Goal: Navigation & Orientation: Find specific page/section

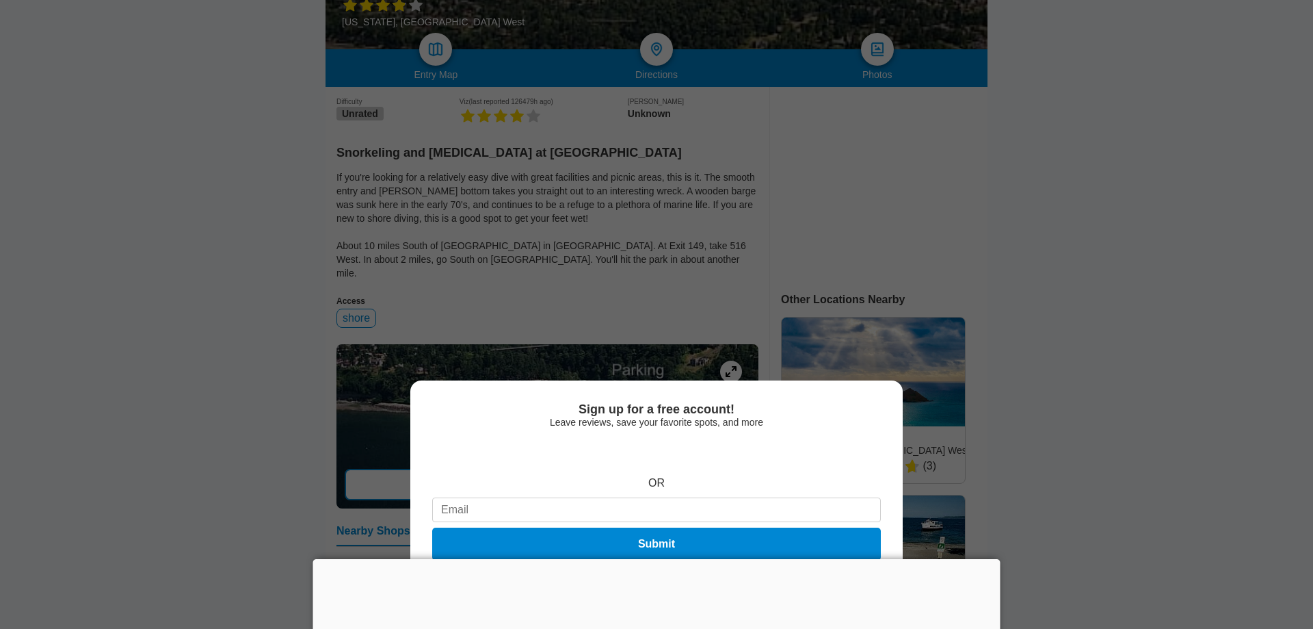
click at [528, 388] on div "Sign up for a free account! Leave reviews, save your favorite spots, and more O…" at bounding box center [656, 314] width 1313 height 629
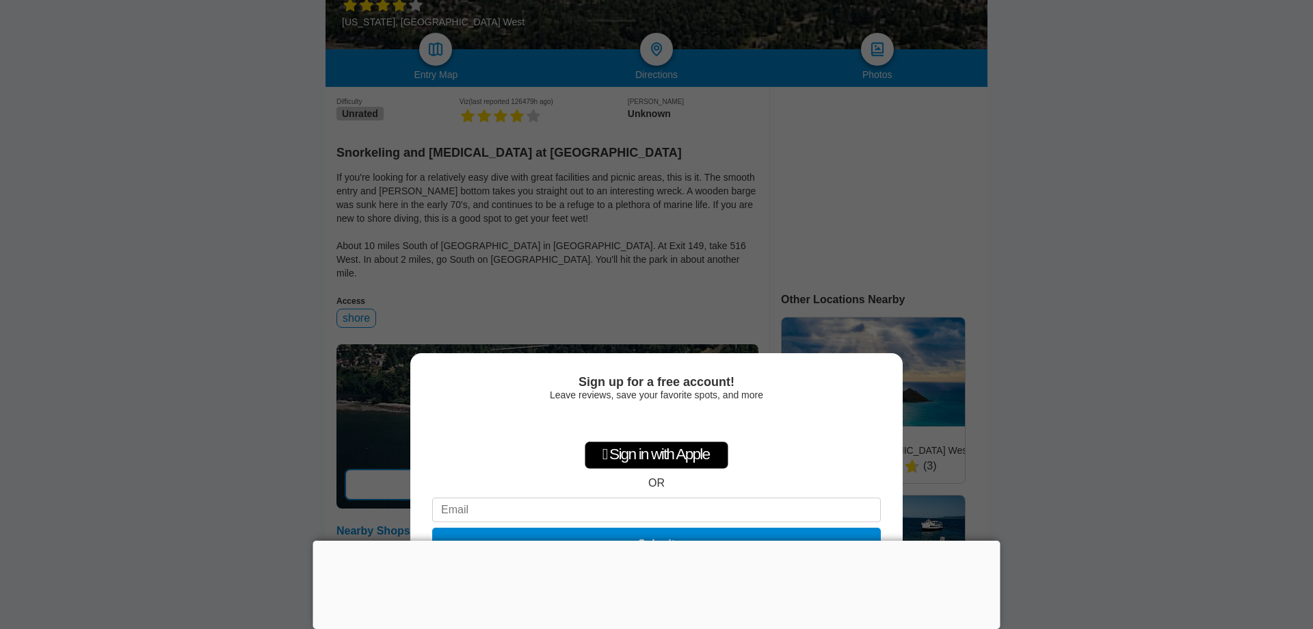
click at [1116, 386] on div "Sign up for a free account! Leave reviews, save your favorite spots, and more …" at bounding box center [656, 314] width 1313 height 629
drag, startPoint x: 816, startPoint y: 407, endPoint x: 682, endPoint y: 231, distance: 221.1
click at [816, 408] on div " Sign in with Apple OR Submit" at bounding box center [656, 486] width 449 height 157
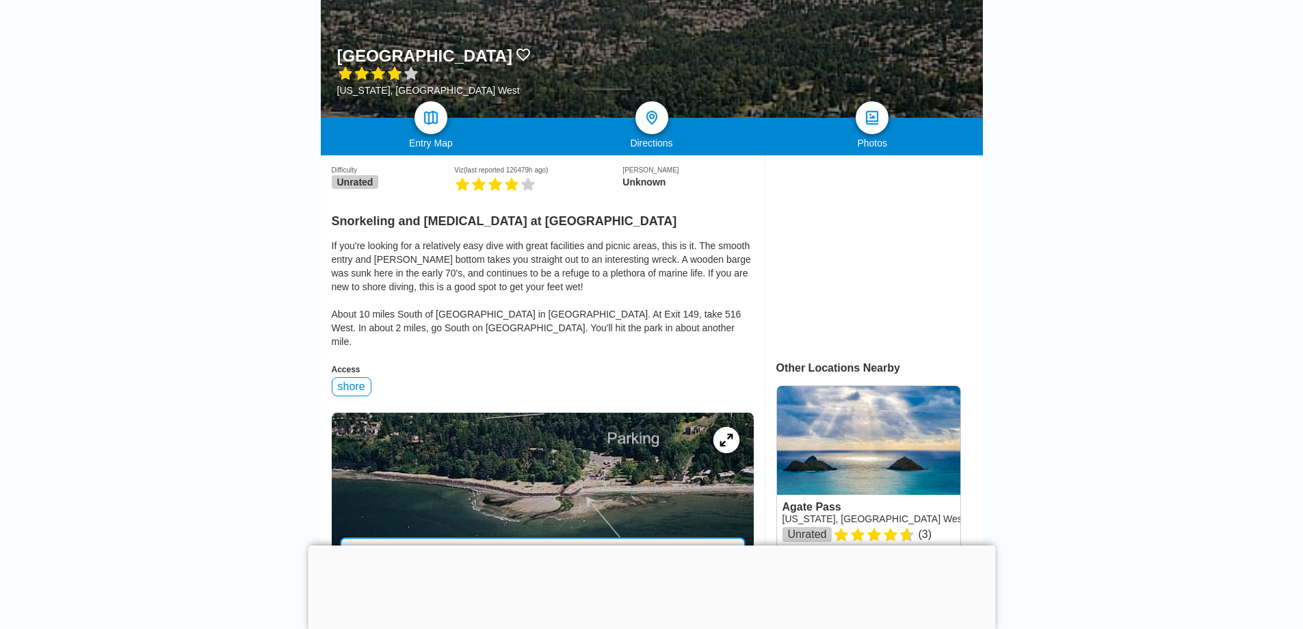
click at [722, 436] on icon at bounding box center [726, 439] width 13 height 13
